Goal: Task Accomplishment & Management: Manage account settings

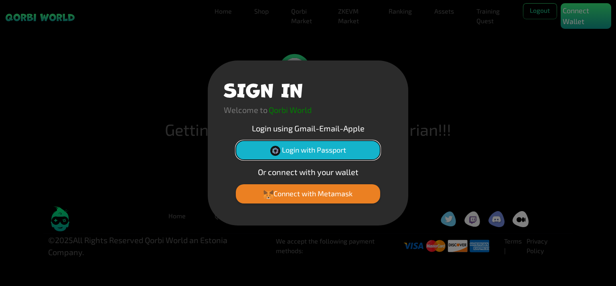
click at [298, 153] on button "Login with Passport" at bounding box center [308, 150] width 144 height 19
click at [311, 149] on button "Login with Passport" at bounding box center [308, 150] width 144 height 19
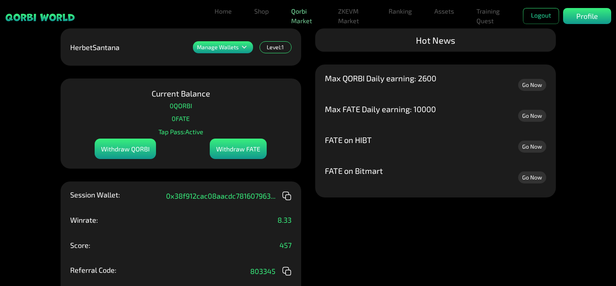
click at [289, 10] on link "Qorbi Market" at bounding box center [303, 16] width 31 height 26
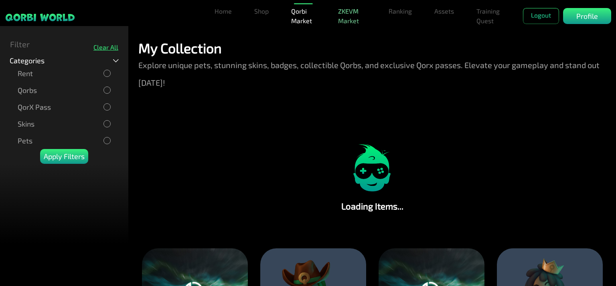
click at [345, 13] on link "ZKEVM Market" at bounding box center [352, 16] width 34 height 26
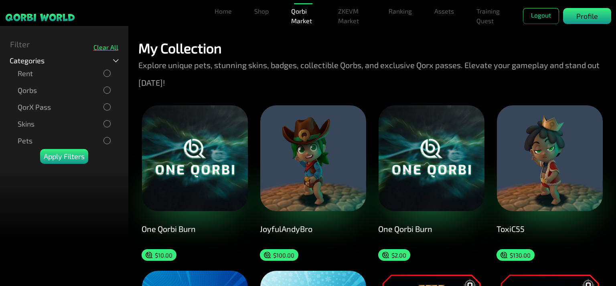
click at [587, 12] on p "Profile" at bounding box center [587, 16] width 22 height 11
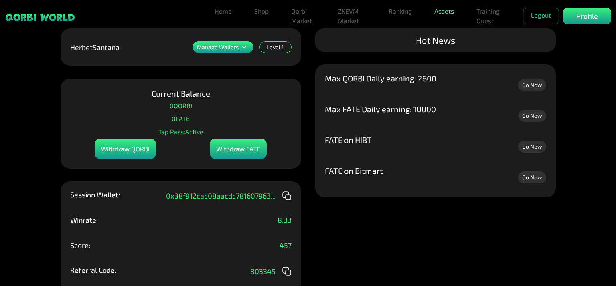
click at [449, 11] on link "Assets" at bounding box center [444, 11] width 26 height 16
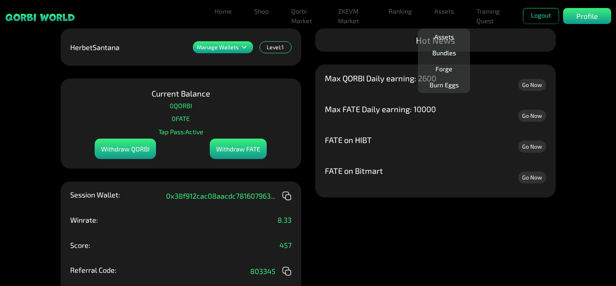
click at [451, 52] on link "Bundles" at bounding box center [444, 53] width 30 height 16
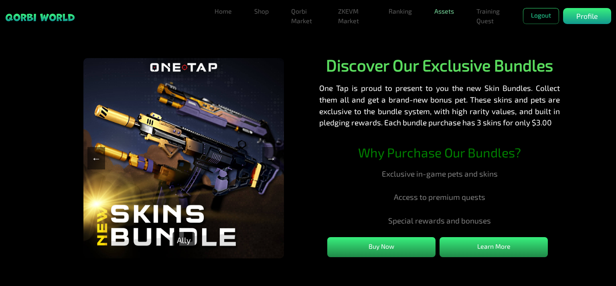
click at [446, 15] on link "Assets" at bounding box center [444, 11] width 26 height 16
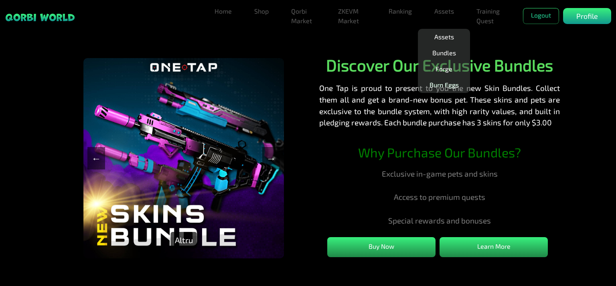
click at [447, 81] on link "Burn Eggs" at bounding box center [444, 85] width 36 height 16
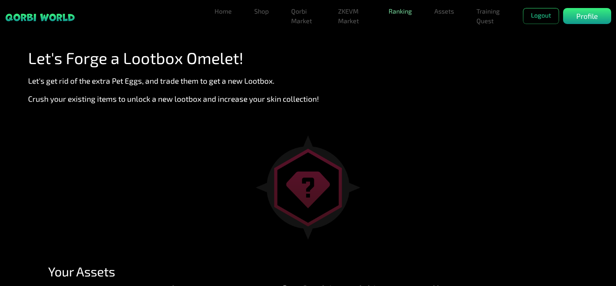
click at [393, 8] on link "Ranking" at bounding box center [400, 11] width 30 height 16
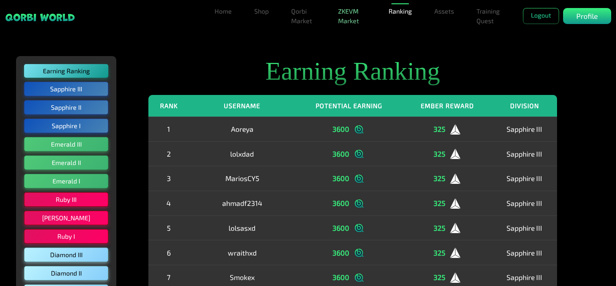
click at [348, 15] on link "ZKEVM Market" at bounding box center [352, 16] width 34 height 26
click at [219, 16] on link "Home" at bounding box center [223, 11] width 24 height 16
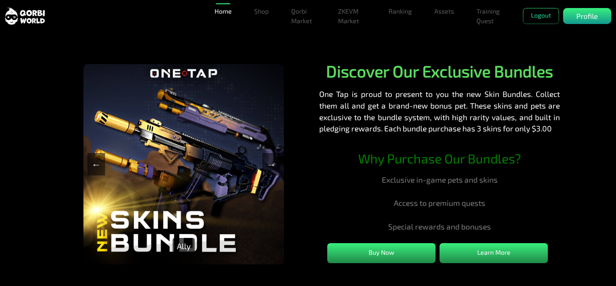
scroll to position [401, 0]
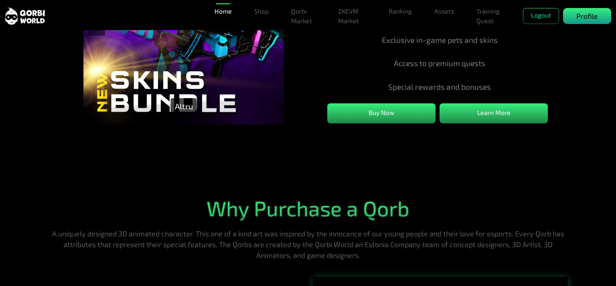
click at [584, 17] on p "Profile" at bounding box center [587, 16] width 22 height 11
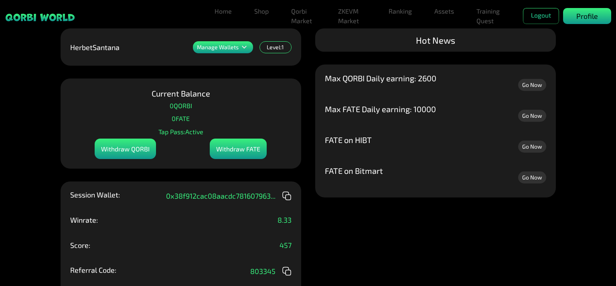
click at [590, 17] on p "Profile" at bounding box center [587, 16] width 22 height 11
click at [219, 50] on p "Manage Wallets" at bounding box center [218, 47] width 42 height 6
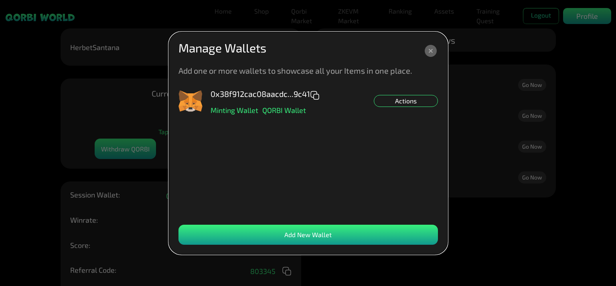
click at [432, 56] on icon at bounding box center [431, 51] width 12 height 12
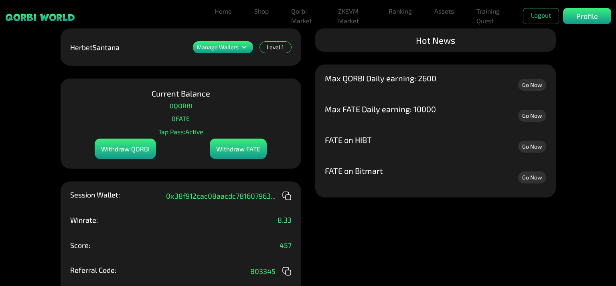
click at [118, 150] on div "Withdraw QORBI" at bounding box center [125, 149] width 61 height 20
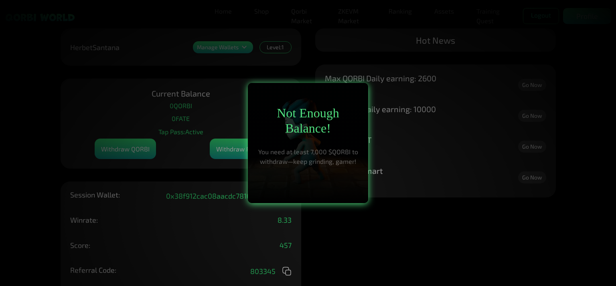
click at [299, 162] on p "You need at least 7,000 $QORBI to withdraw—keep grinding, gamer!" at bounding box center [308, 156] width 104 height 19
click at [200, 163] on div at bounding box center [308, 143] width 616 height 286
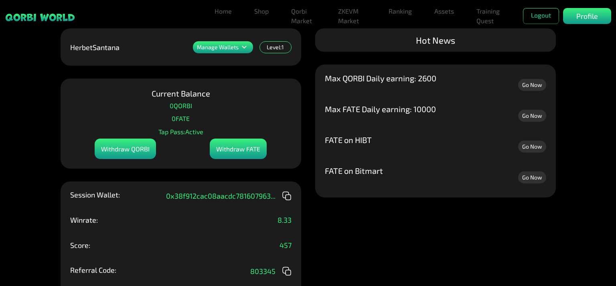
click at [241, 152] on div "Withdraw FATE" at bounding box center [238, 149] width 57 height 20
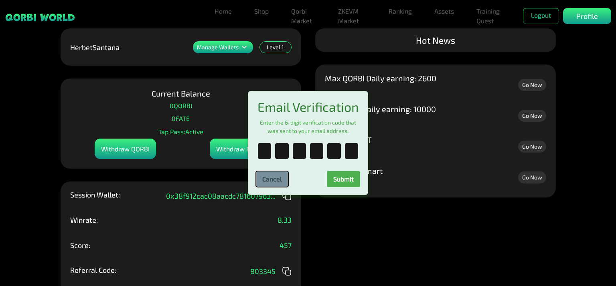
click at [274, 181] on button "Cancel" at bounding box center [272, 179] width 32 height 16
